Goal: Task Accomplishment & Management: Manage account settings

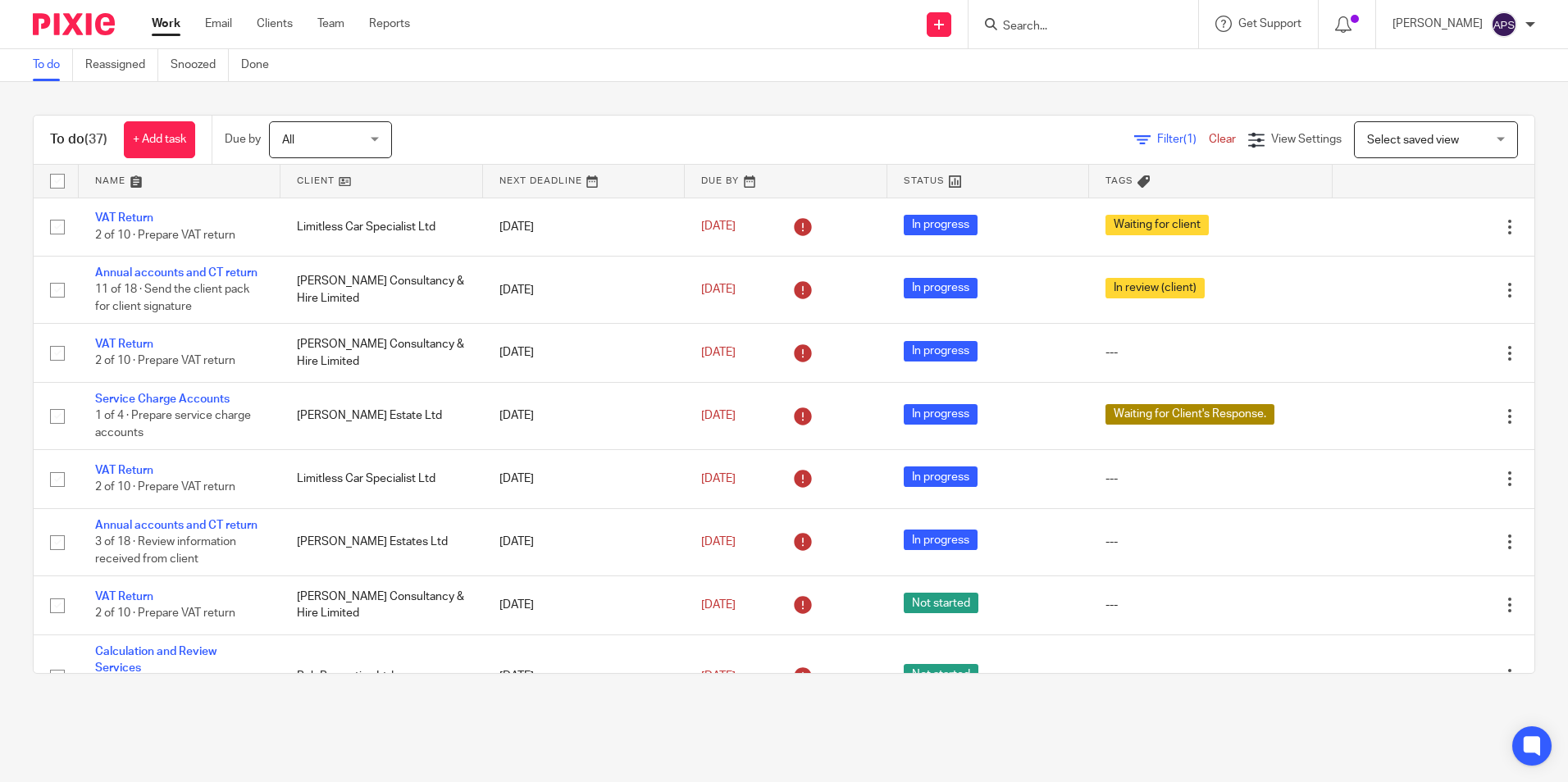
click at [1028, 31] on input "Search" at bounding box center [1075, 27] width 148 height 15
click at [1022, 21] on input "Search" at bounding box center [1075, 27] width 148 height 15
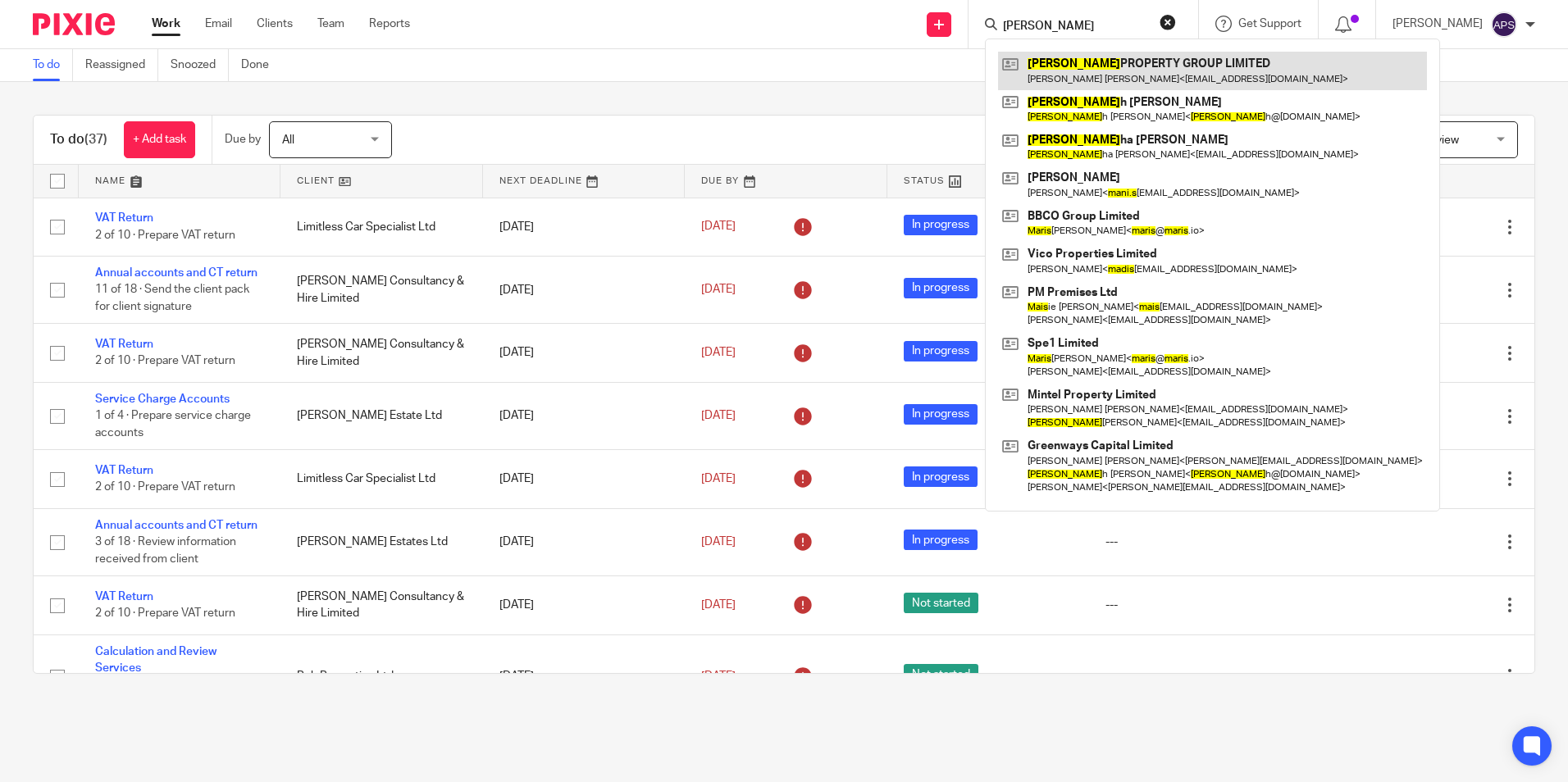
type input "[PERSON_NAME]"
click at [1099, 74] on link at bounding box center [1212, 70] width 429 height 37
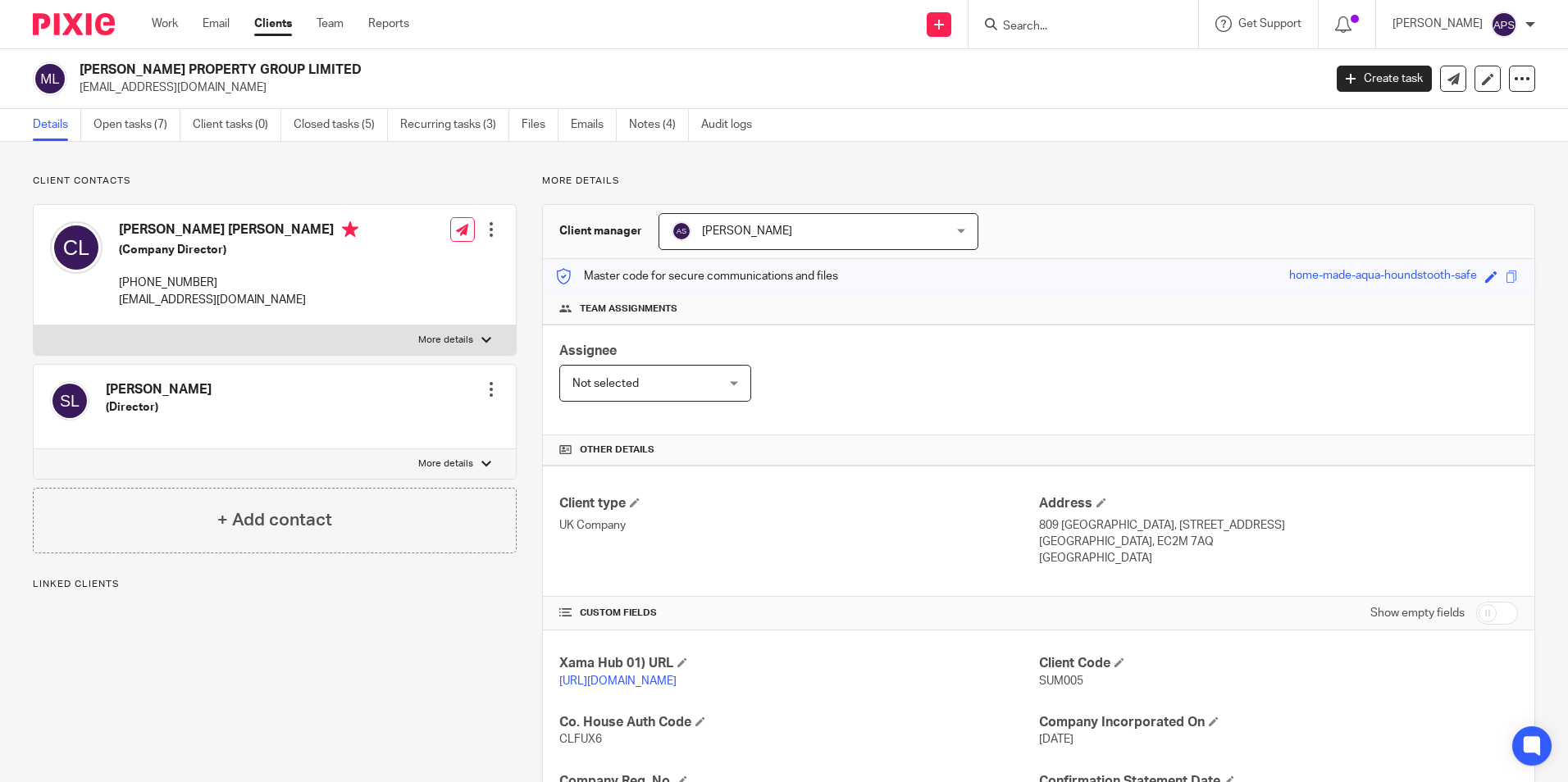
click at [629, 14] on div "Send new email Create task Add client Get Support Contact Support Help Document…" at bounding box center [1002, 24] width 1135 height 49
click at [154, 133] on link "Open tasks (7)" at bounding box center [137, 124] width 87 height 32
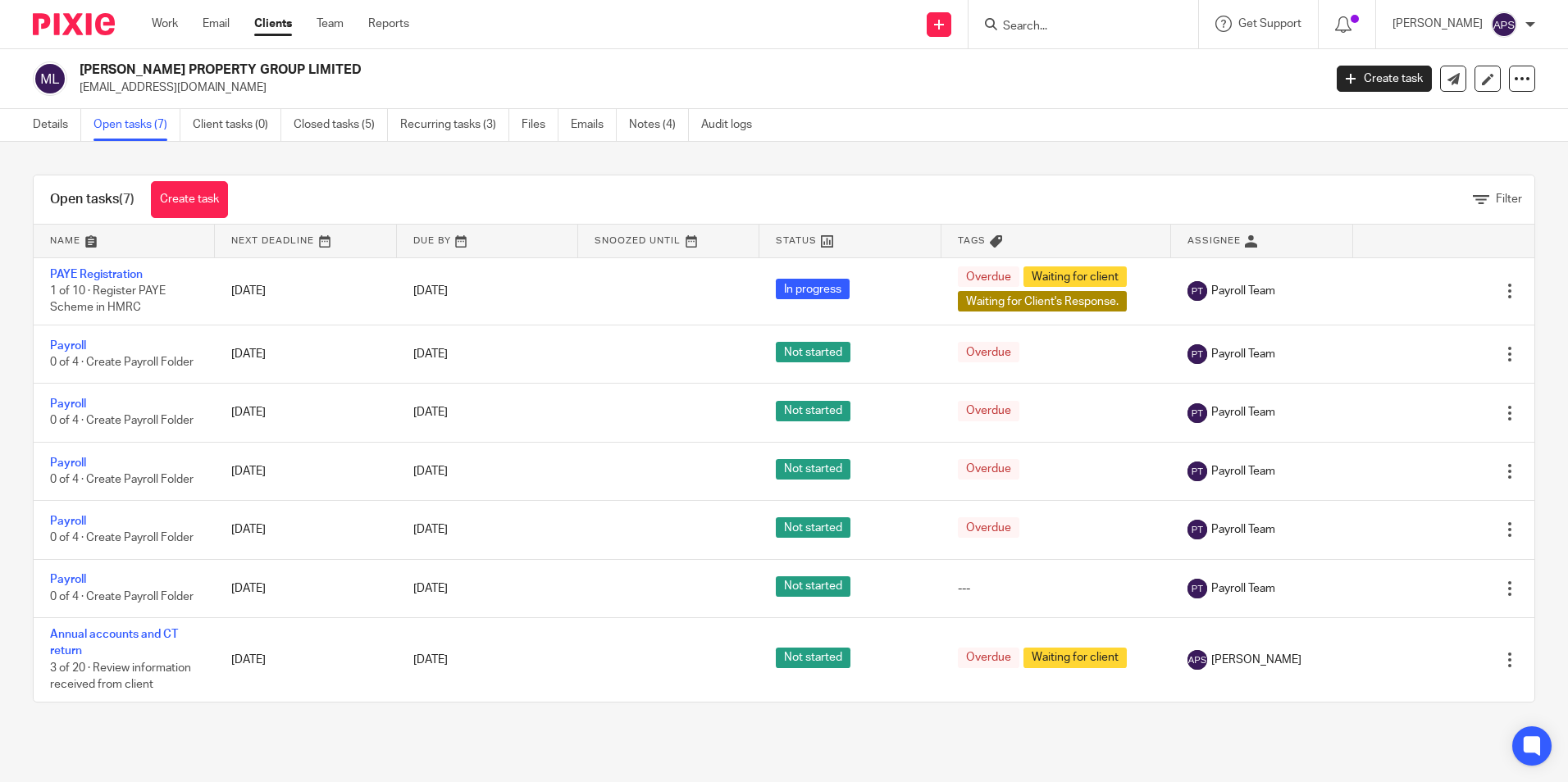
click at [1026, 14] on form at bounding box center [1089, 24] width 175 height 21
click at [1030, 21] on input "Search" at bounding box center [1075, 27] width 148 height 15
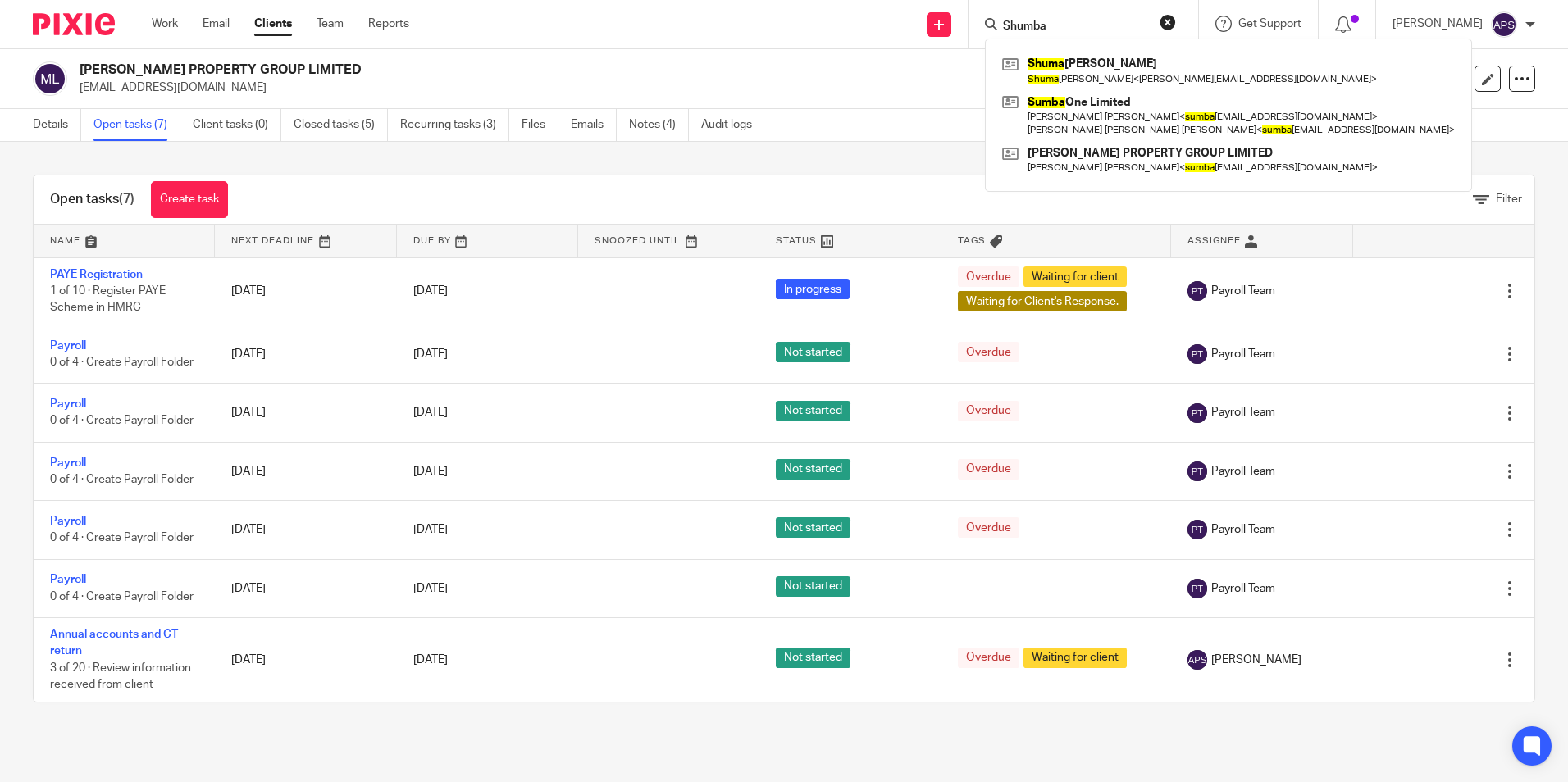
type input "Shumba"
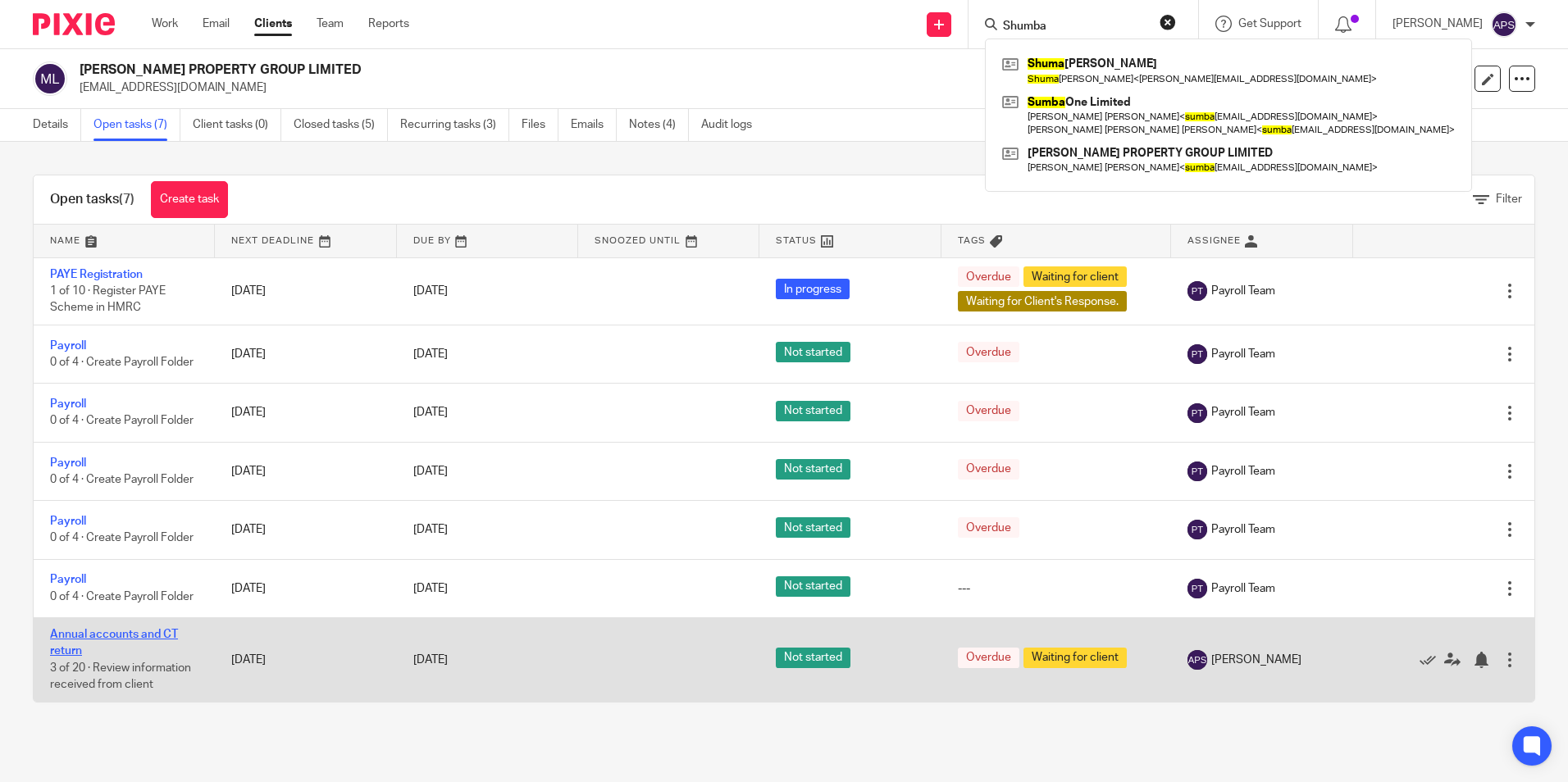
click at [153, 633] on link "Annual accounts and CT return" at bounding box center [113, 643] width 128 height 28
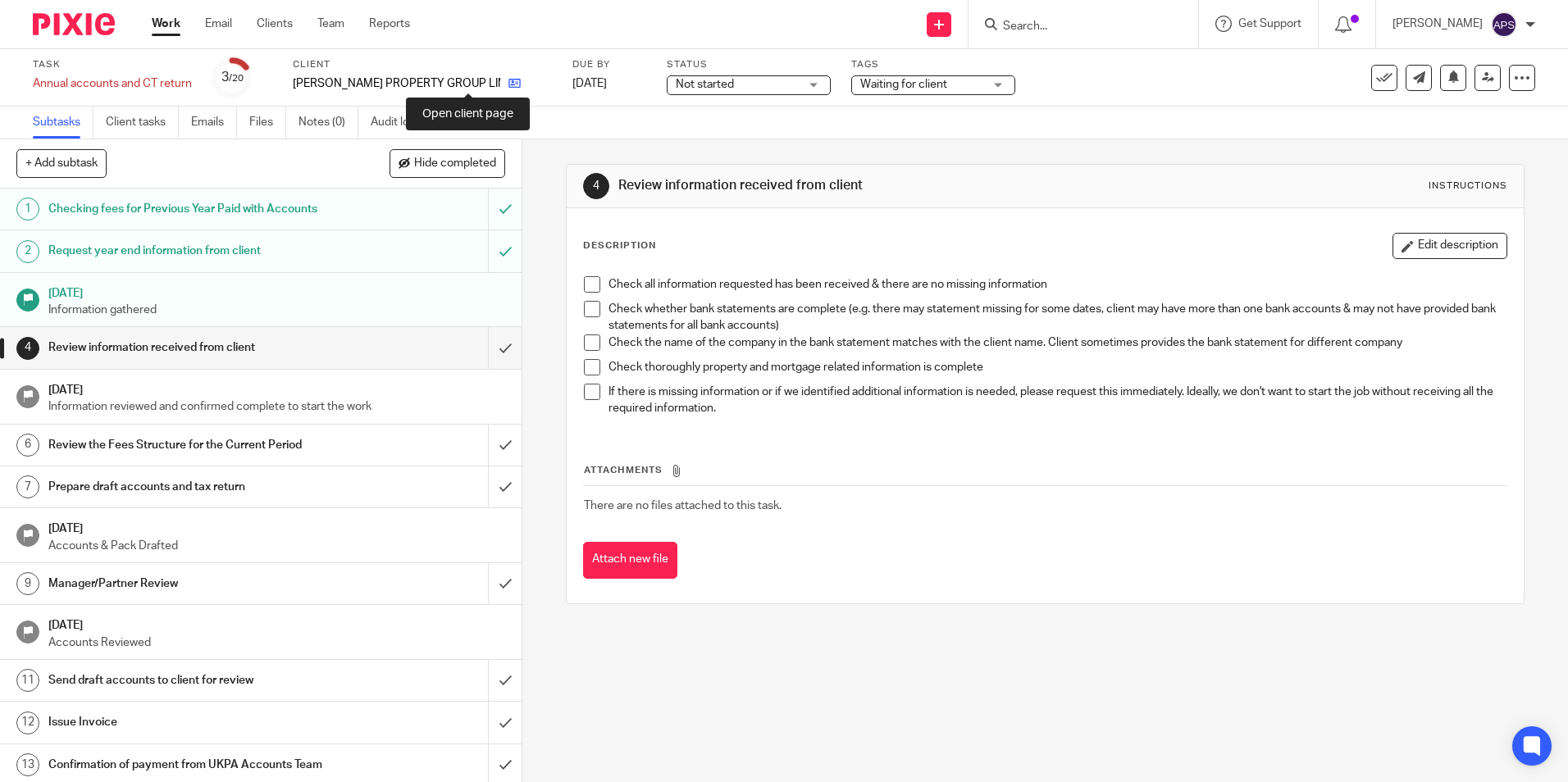
click at [508, 78] on icon at bounding box center [514, 84] width 12 height 12
